Goal: Task Accomplishment & Management: Manage account settings

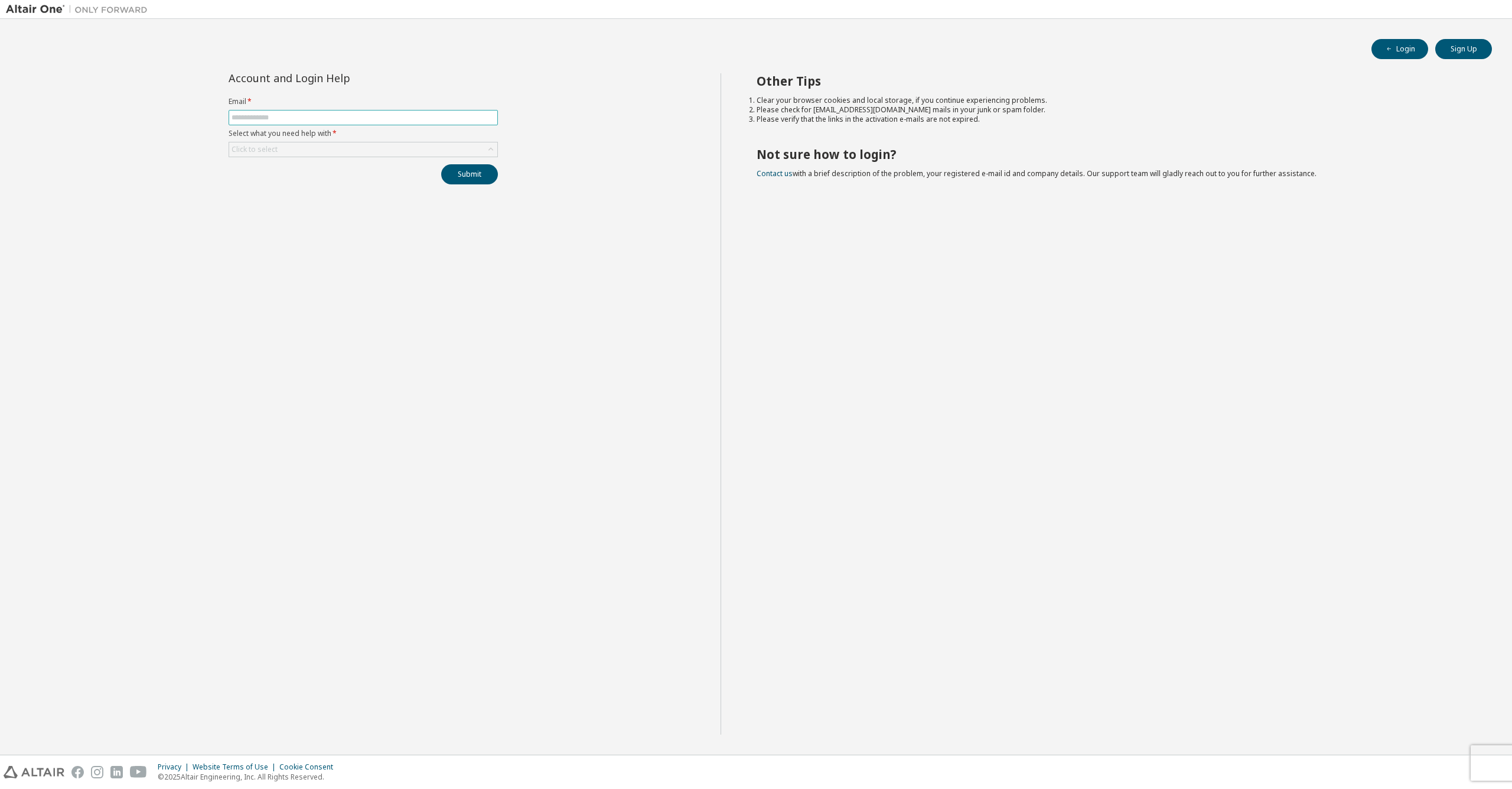
click at [332, 119] on input "text" at bounding box center [363, 117] width 263 height 9
type input "**********"
click at [348, 144] on div "Click to select" at bounding box center [364, 150] width 269 height 14
click at [296, 180] on li "I forgot my password" at bounding box center [362, 183] width 266 height 15
click at [477, 174] on button "Submit" at bounding box center [469, 174] width 57 height 20
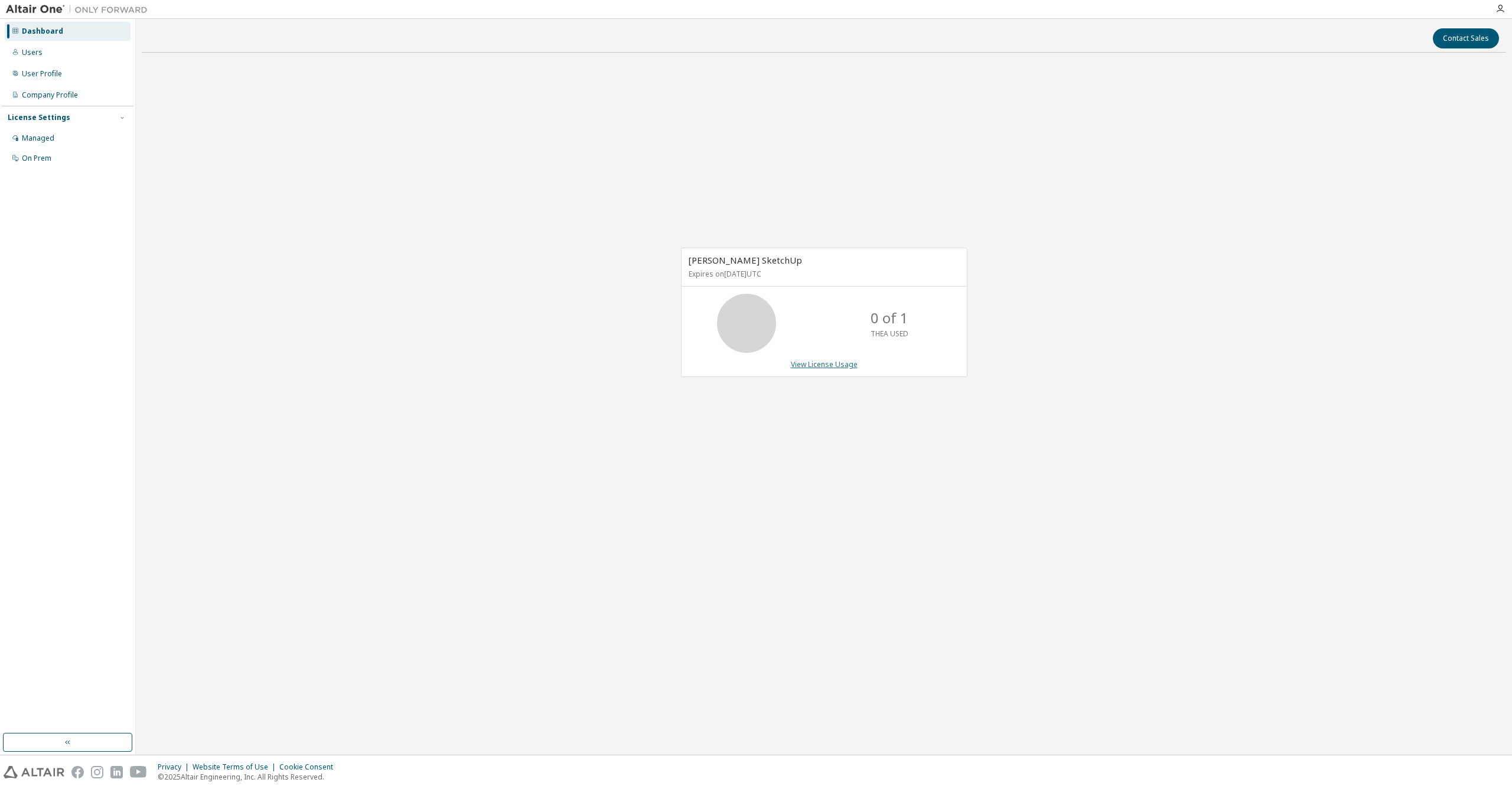
click at [840, 363] on link "View License Usage" at bounding box center [824, 365] width 67 height 10
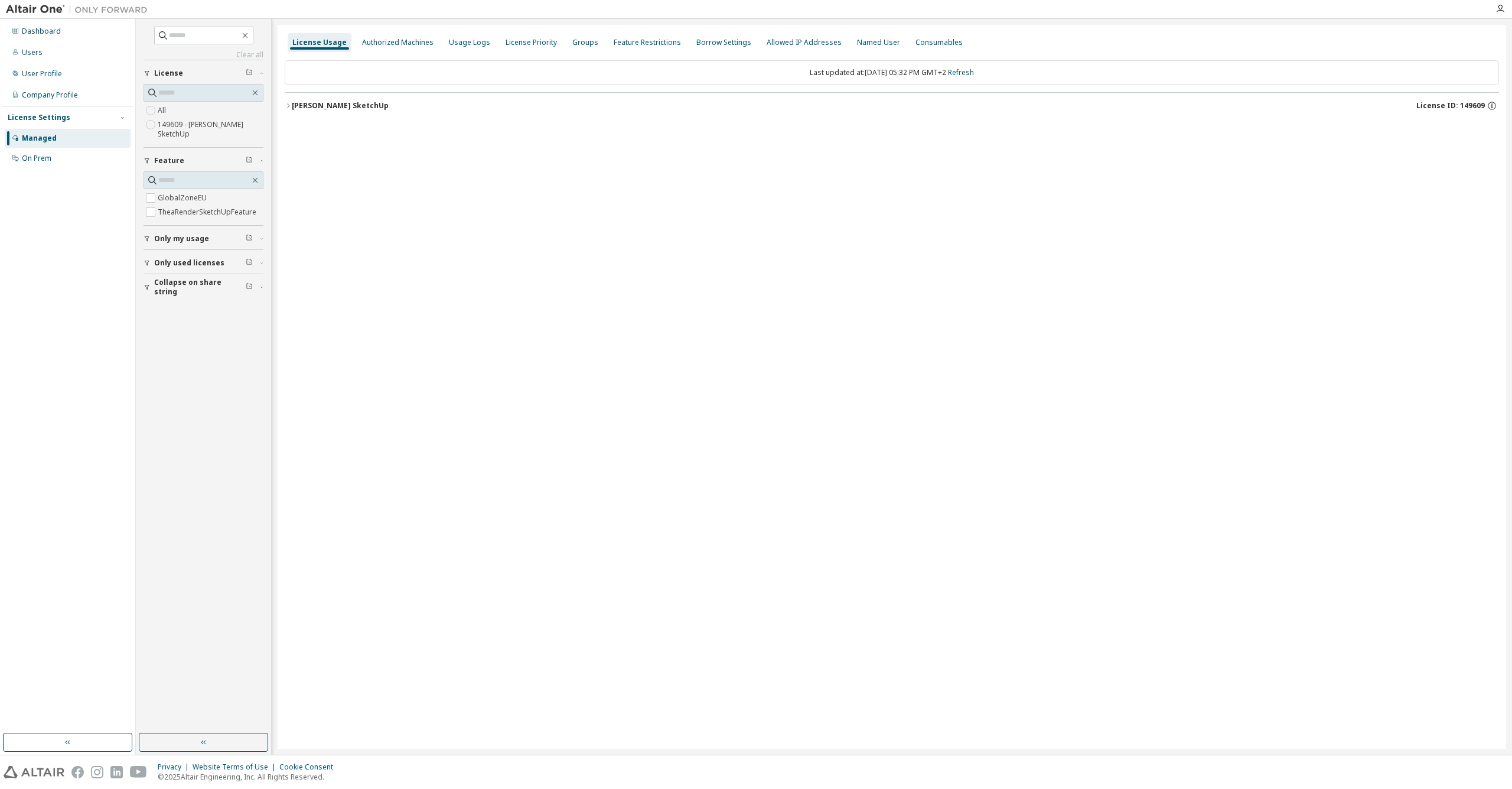
click at [358, 104] on div "Thea Render SketchUp" at bounding box center [340, 105] width 97 height 9
click at [375, 149] on div "TheaRenderSketchUpFeature" at bounding box center [359, 154] width 112 height 11
click at [48, 24] on div "Dashboard" at bounding box center [68, 31] width 126 height 19
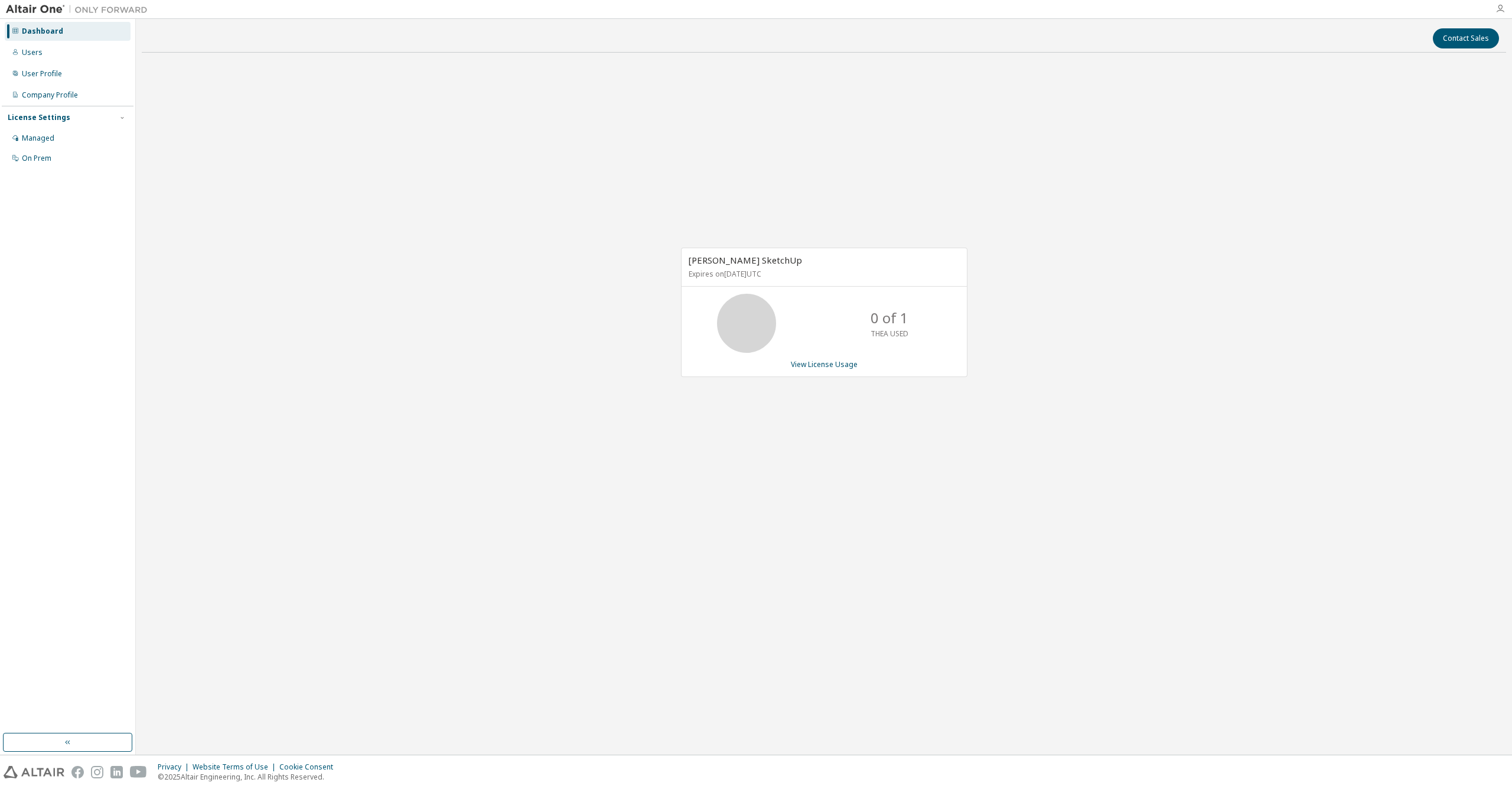
click at [1502, 9] on icon "button" at bounding box center [1500, 9] width 9 height 9
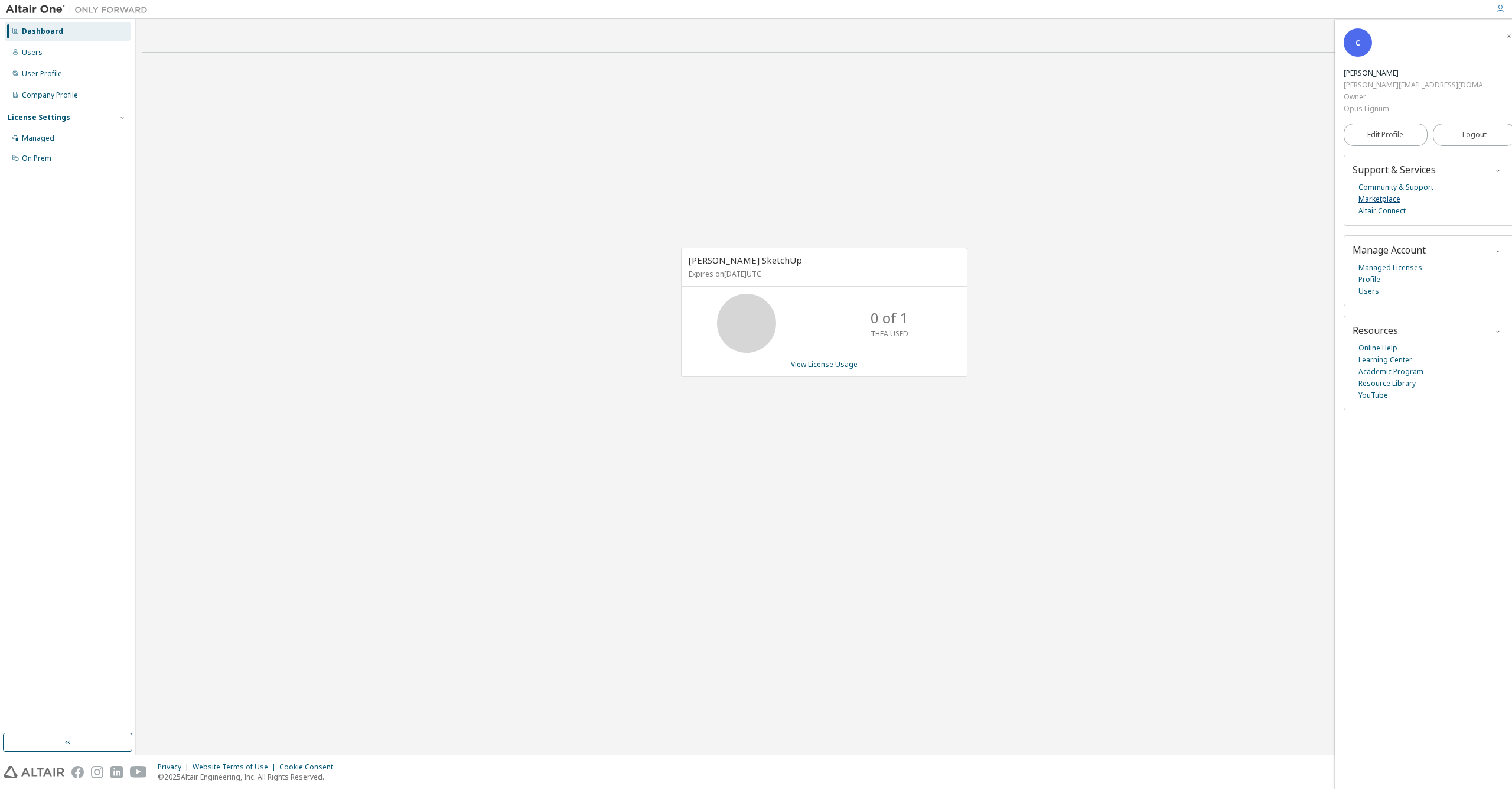
click at [1370, 193] on link "Marketplace" at bounding box center [1379, 199] width 42 height 12
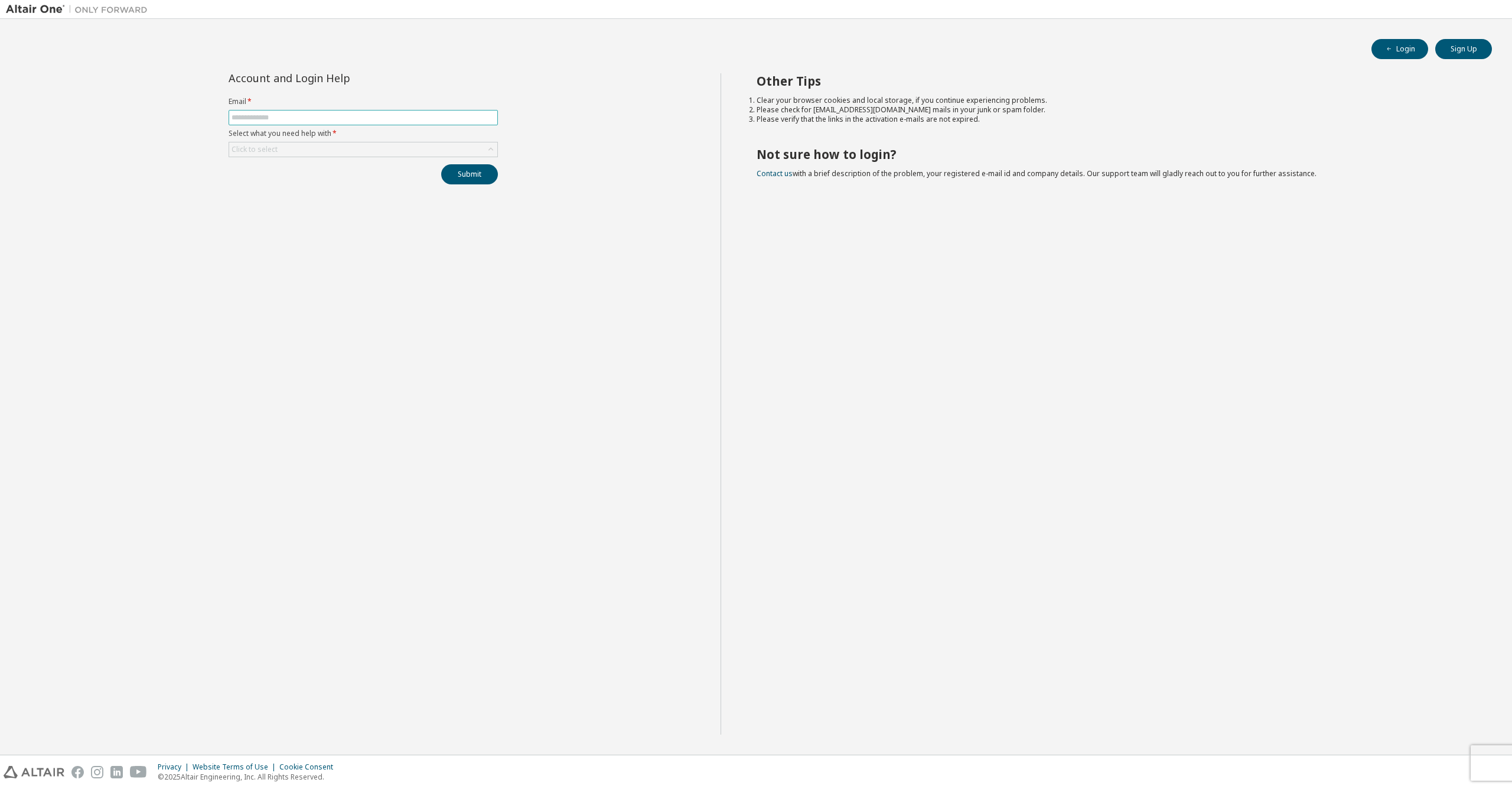
click at [341, 116] on input "text" at bounding box center [363, 117] width 263 height 9
type input "**********"
click at [311, 146] on div "Click to select" at bounding box center [364, 150] width 269 height 14
click at [307, 179] on li "I forgot my password" at bounding box center [362, 183] width 266 height 15
click at [487, 169] on button "Submit" at bounding box center [469, 174] width 57 height 20
